Goal: Navigation & Orientation: Find specific page/section

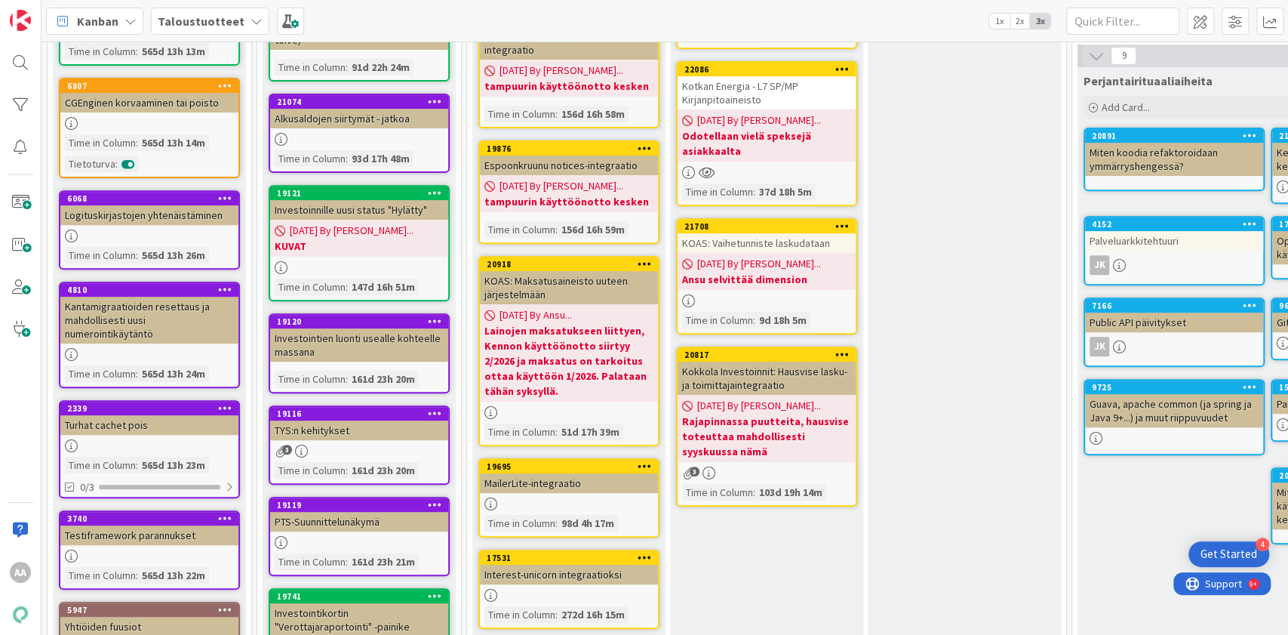
click at [251, 17] on icon at bounding box center [257, 21] width 12 height 12
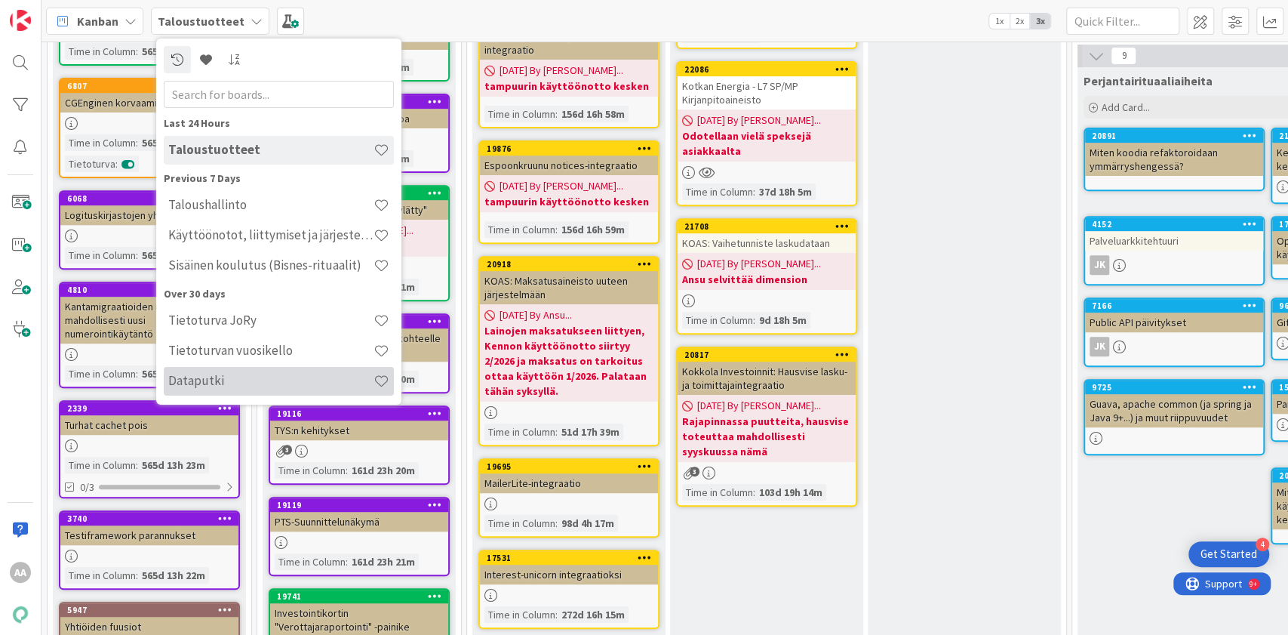
click at [275, 379] on h4 "Dataputki" at bounding box center [270, 380] width 205 height 15
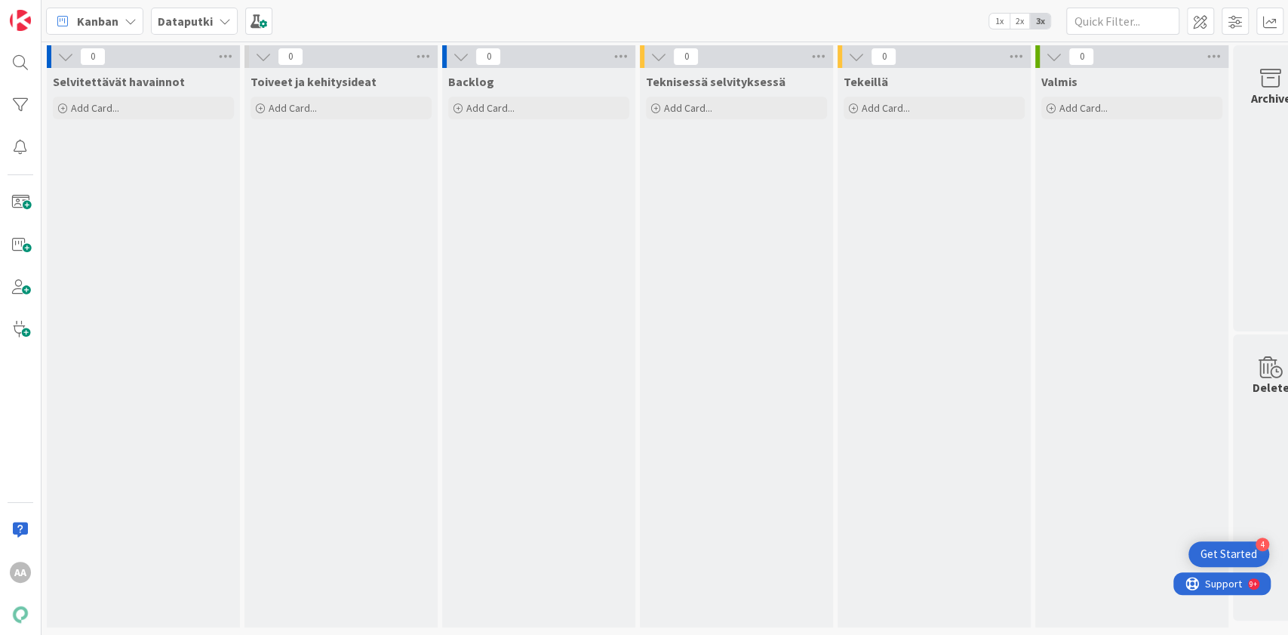
click at [219, 24] on icon at bounding box center [225, 21] width 12 height 12
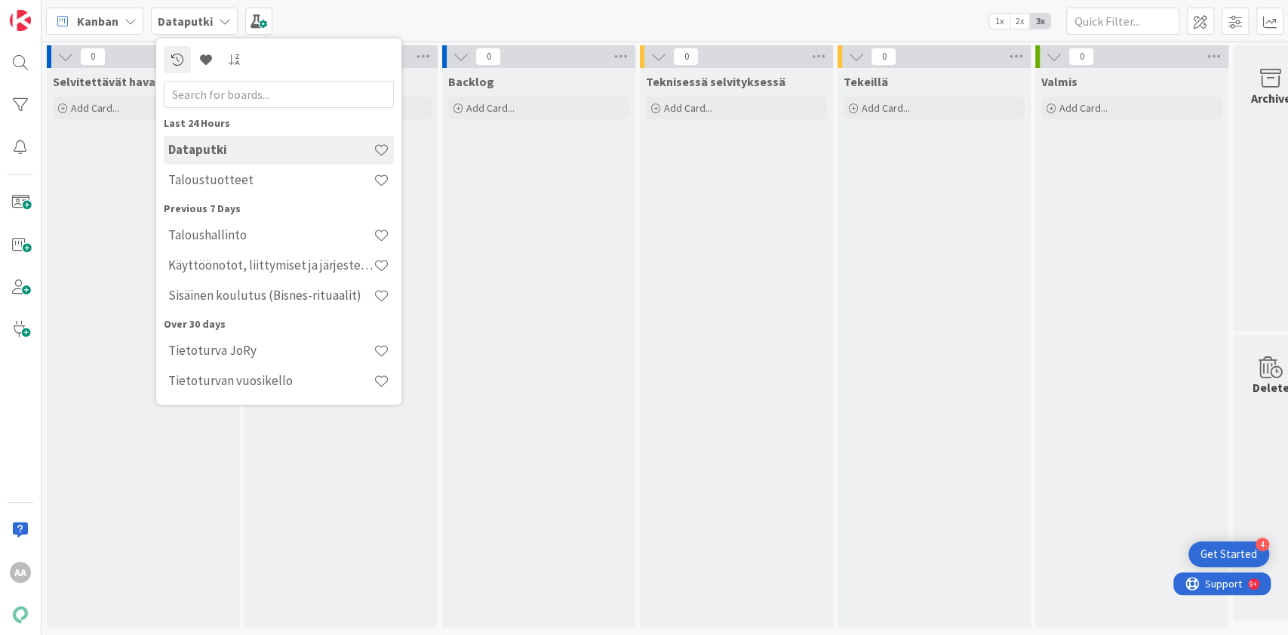
drag, startPoint x: 292, startPoint y: 291, endPoint x: 289, endPoint y: 300, distance: 8.8
click at [289, 300] on h4 "Sisäinen koulutus (Bisnes-rituaalit)" at bounding box center [270, 295] width 205 height 15
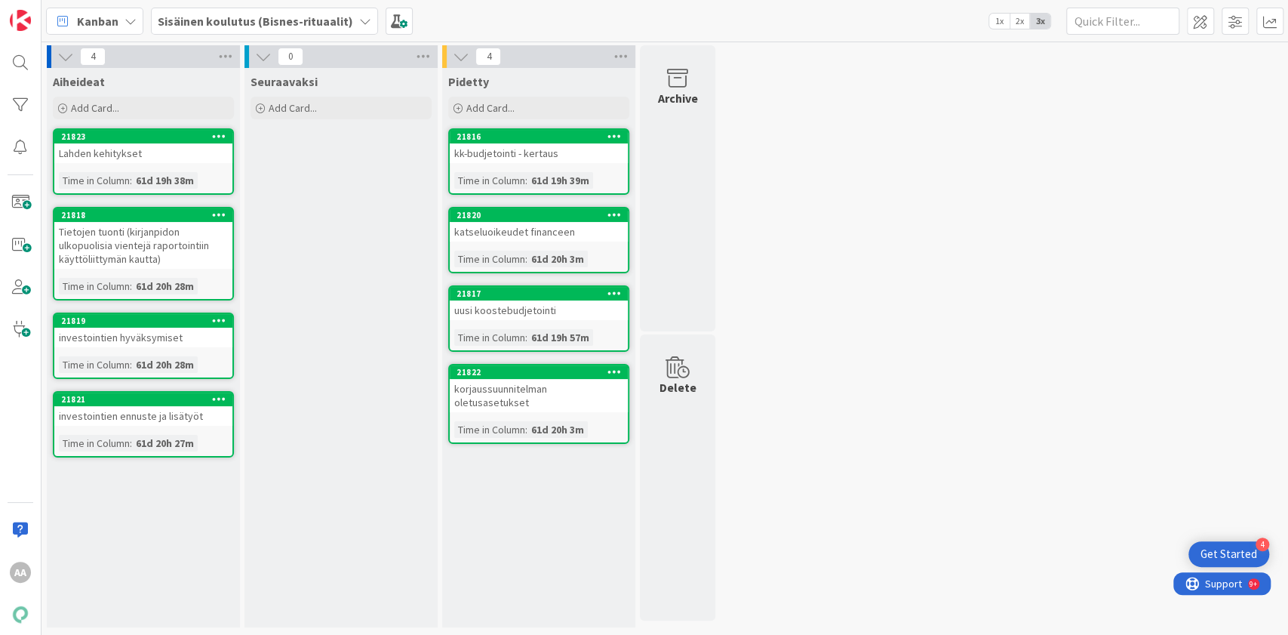
click at [343, 27] on b "Sisäinen koulutus (Bisnes-rituaalit)" at bounding box center [255, 21] width 195 height 15
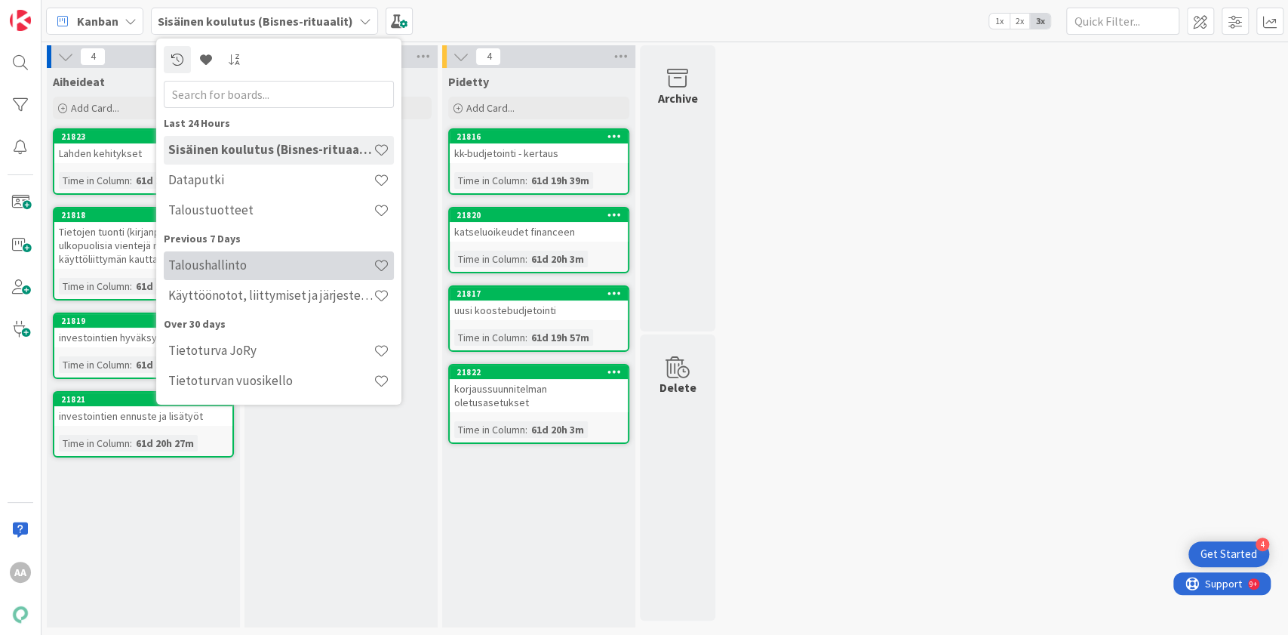
click at [328, 270] on h4 "Taloushallinto" at bounding box center [270, 264] width 205 height 15
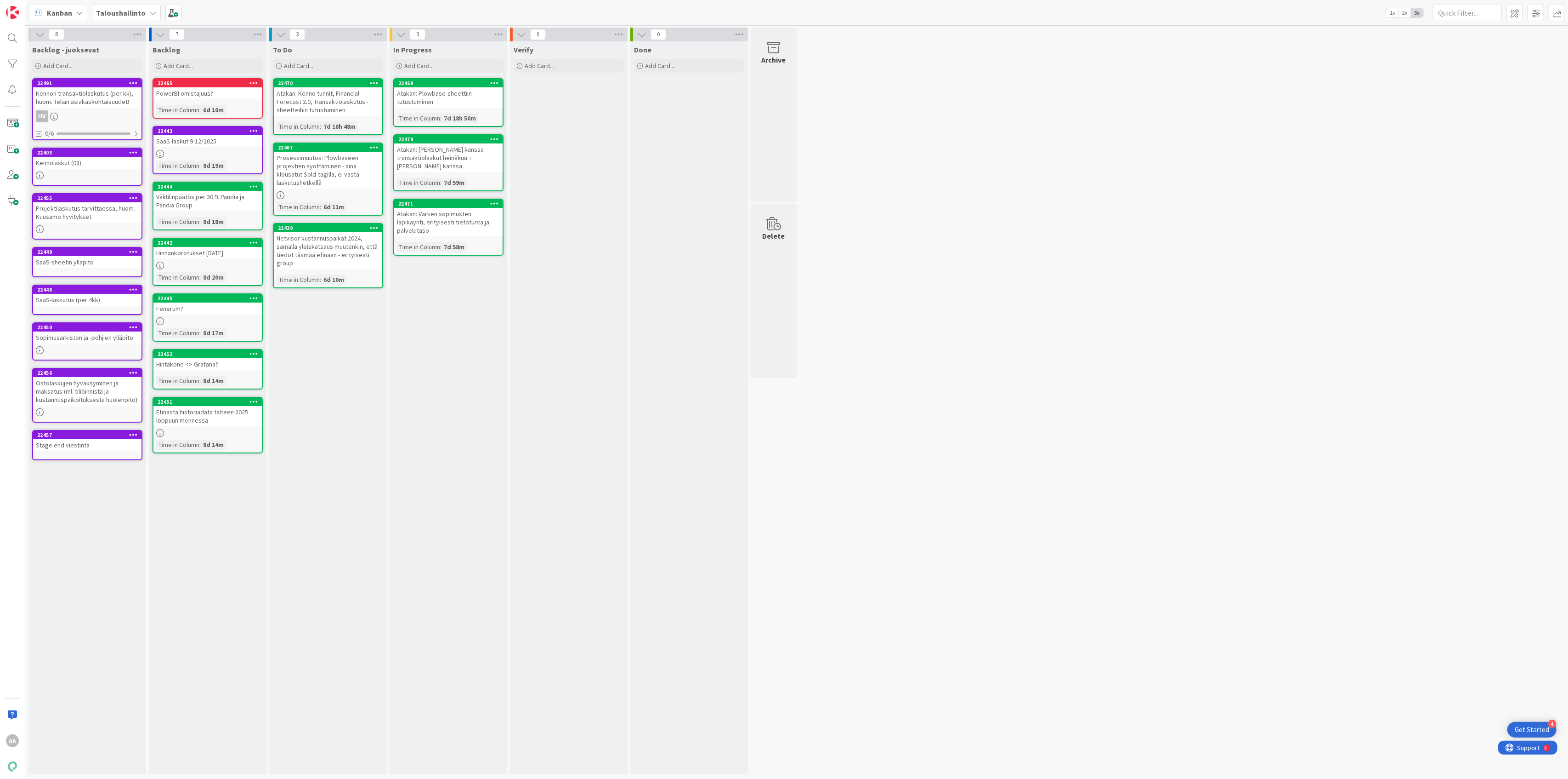
click at [105, 211] on div "Projektilaskutus tarvittaessa, huom. Kuusamo hyvitykset" at bounding box center [87, 212] width 108 height 20
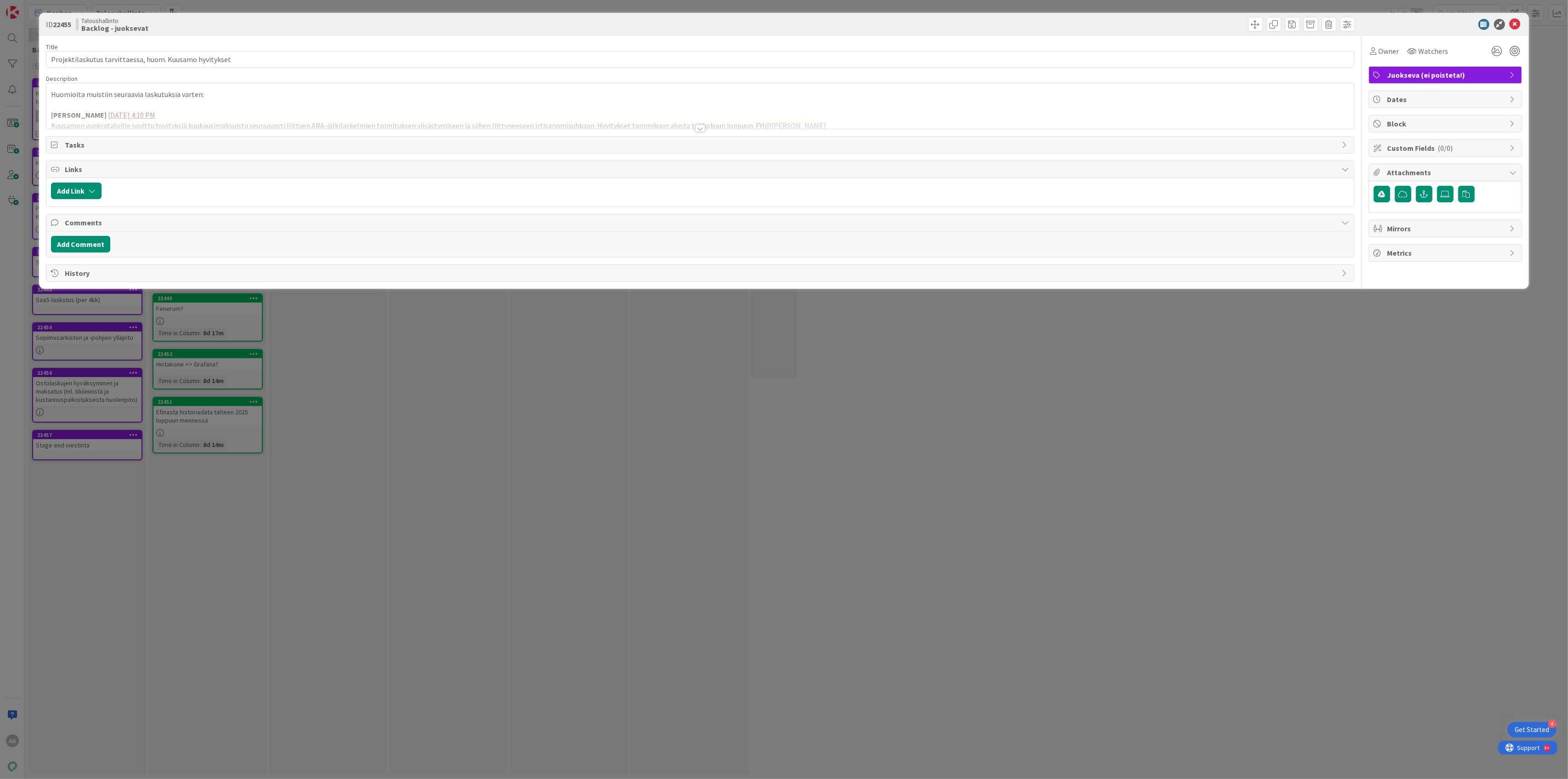
click at [701, 132] on div at bounding box center [700, 129] width 10 height 7
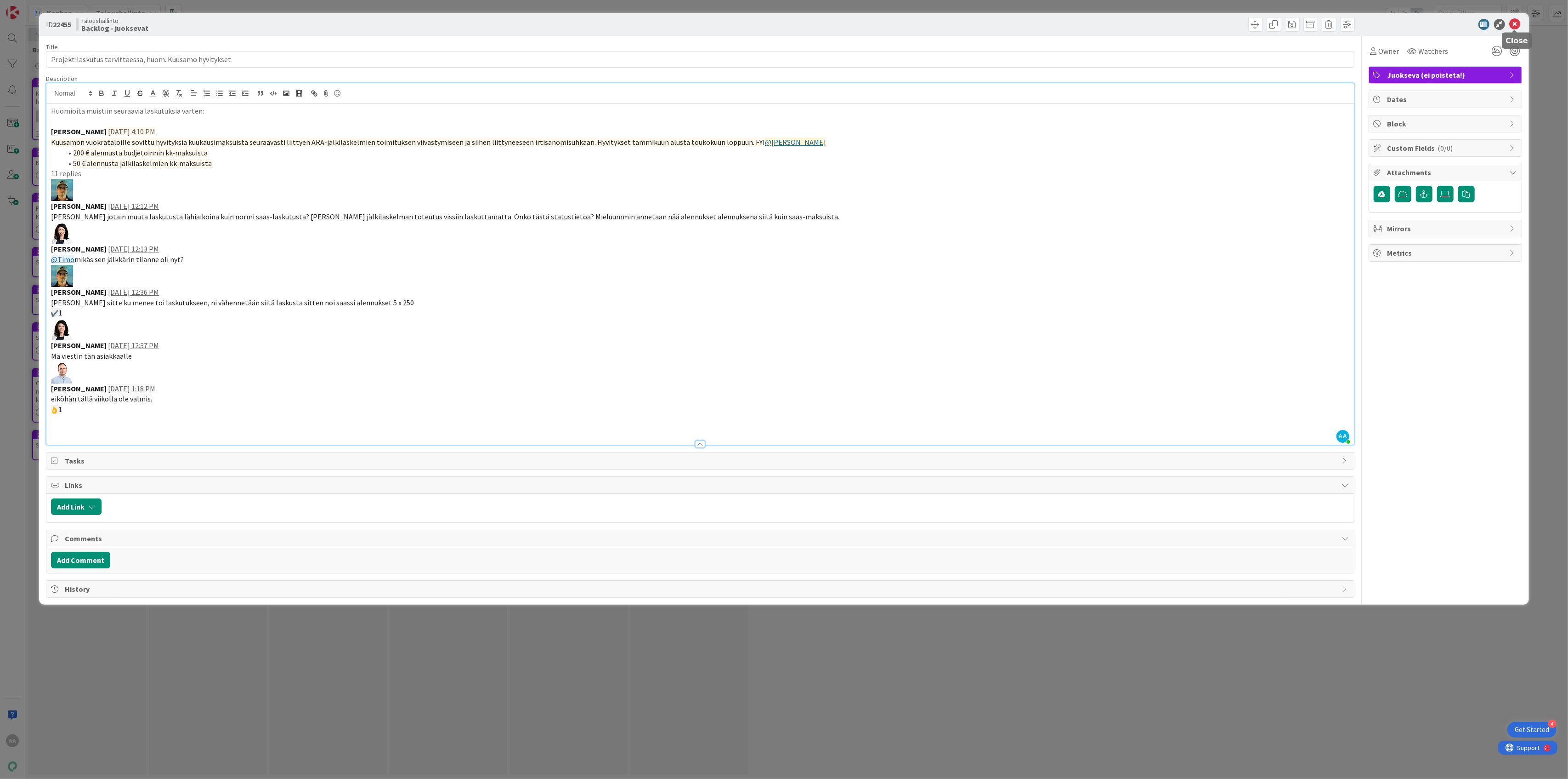
click at [784, 24] on icon at bounding box center [1515, 24] width 11 height 11
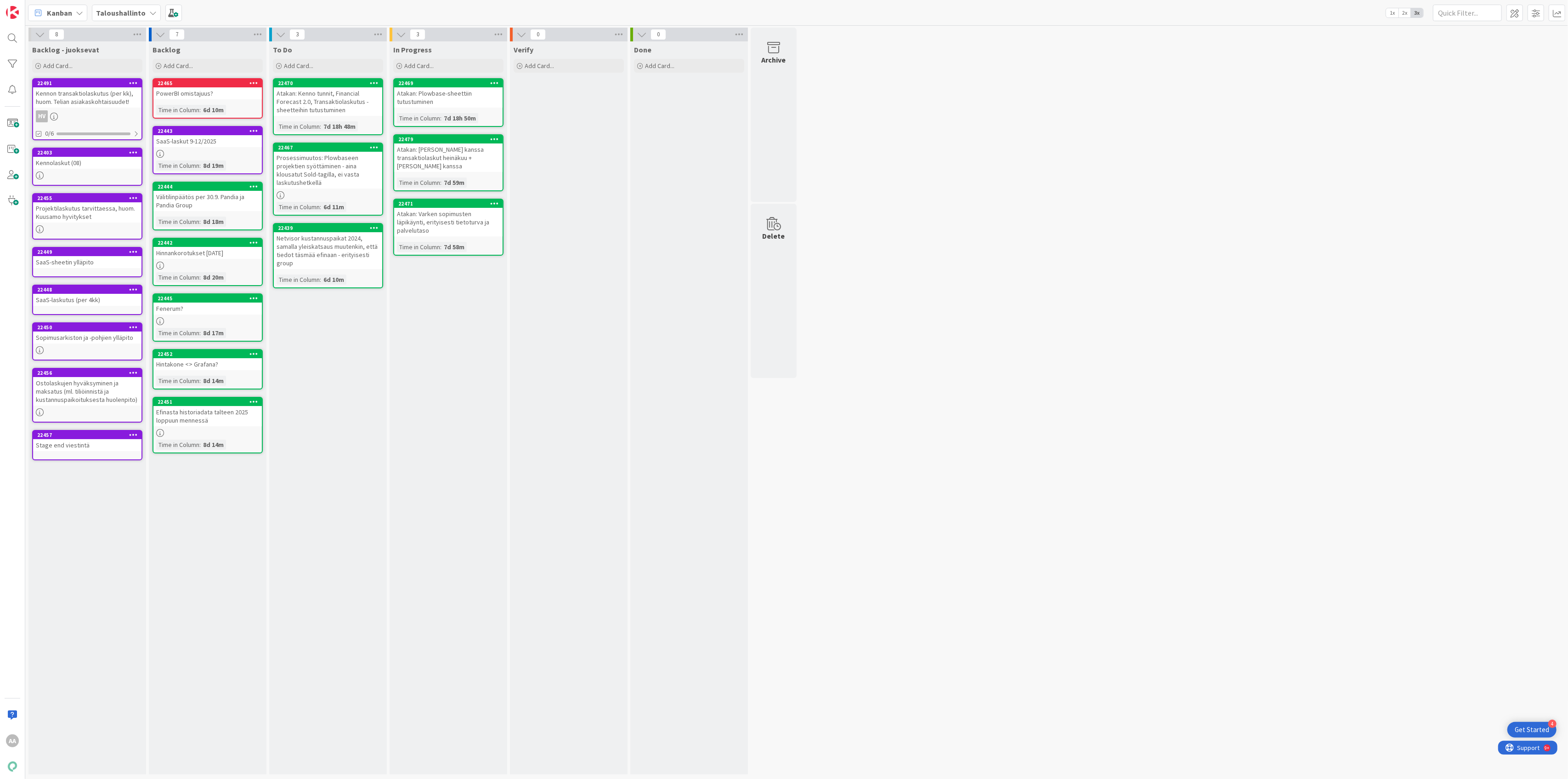
click at [222, 88] on div "PowerBI omistajuus?" at bounding box center [208, 93] width 108 height 12
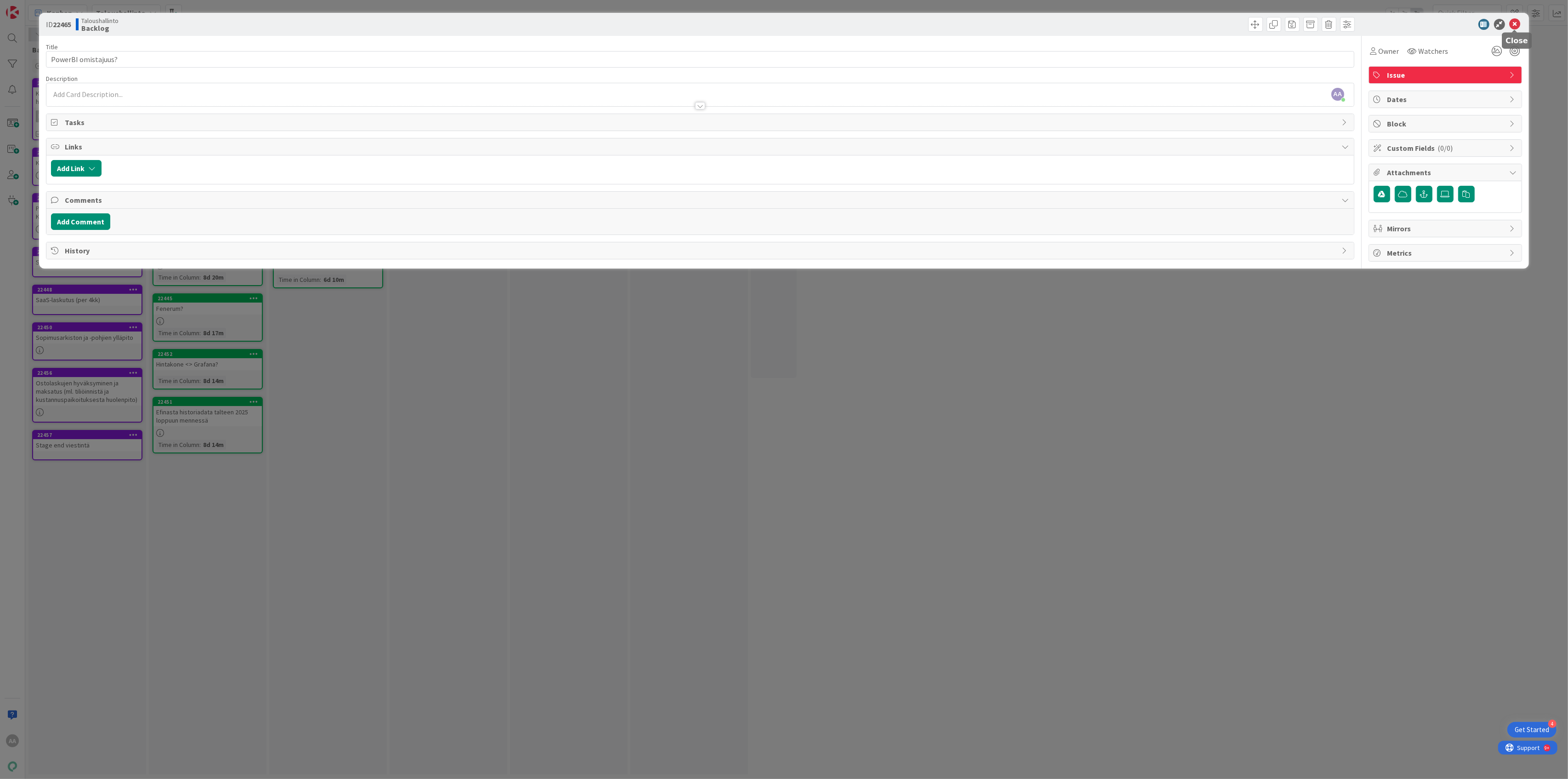
click at [784, 25] on icon at bounding box center [1515, 24] width 11 height 11
